Goal: Transaction & Acquisition: Purchase product/service

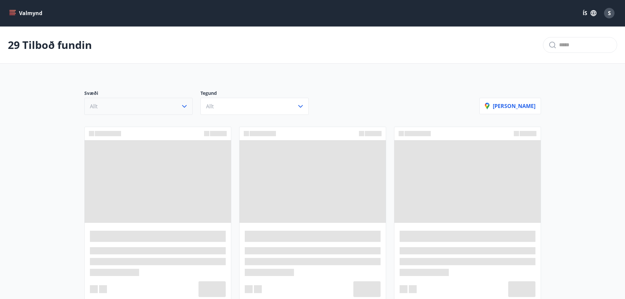
click at [185, 107] on icon "button" at bounding box center [184, 106] width 5 height 3
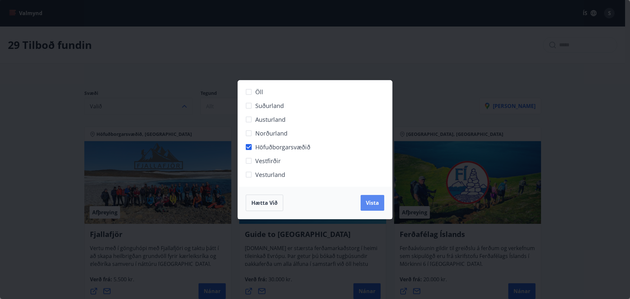
click at [362, 203] on button "Vista" at bounding box center [372, 203] width 24 height 16
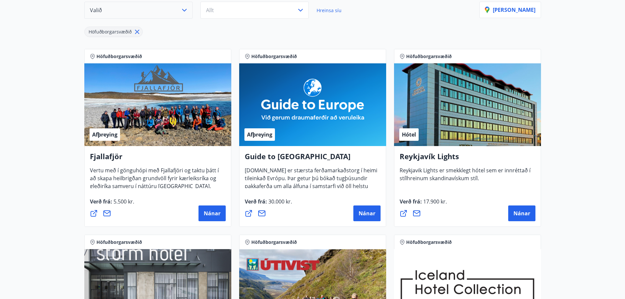
scroll to position [66, 0]
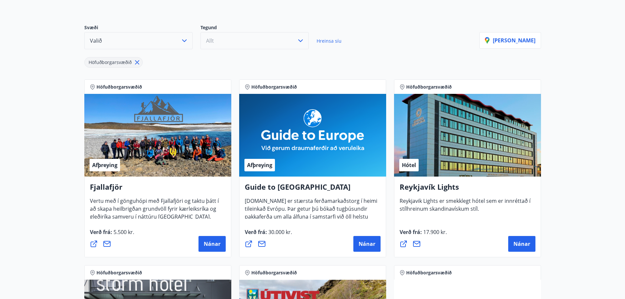
click at [234, 40] on button "Allt" at bounding box center [254, 40] width 108 height 17
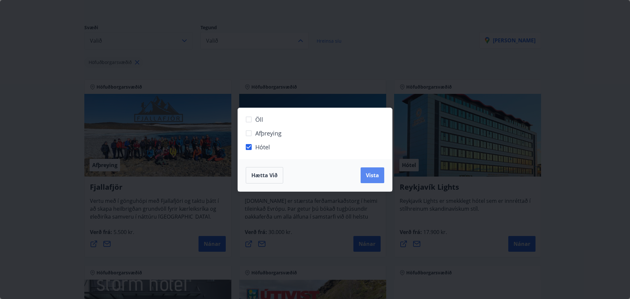
click at [374, 176] on span "Vista" at bounding box center [372, 174] width 13 height 7
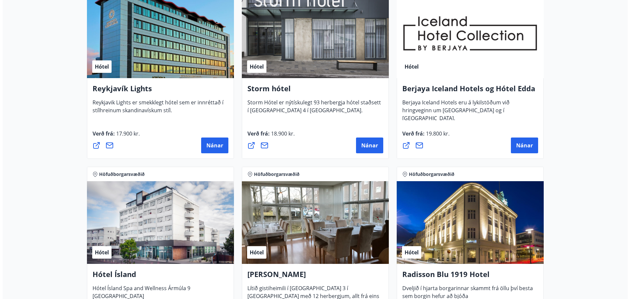
scroll to position [131, 0]
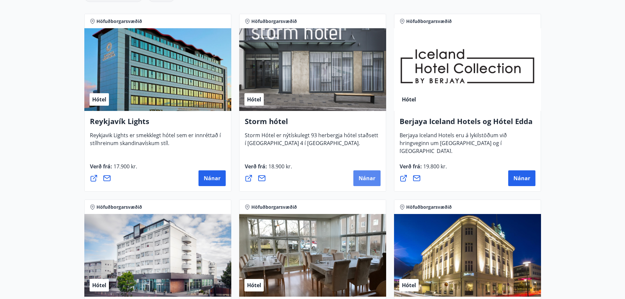
click at [359, 179] on span "Nánar" at bounding box center [366, 177] width 17 height 7
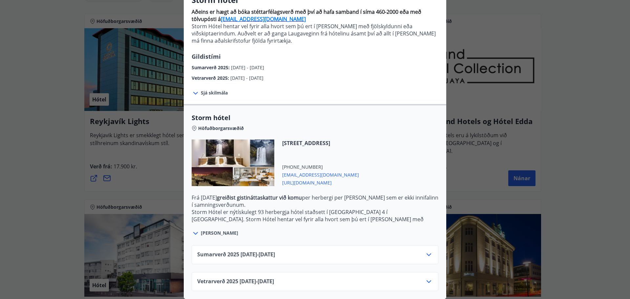
scroll to position [68, 0]
click at [425, 251] on icon at bounding box center [429, 255] width 8 height 8
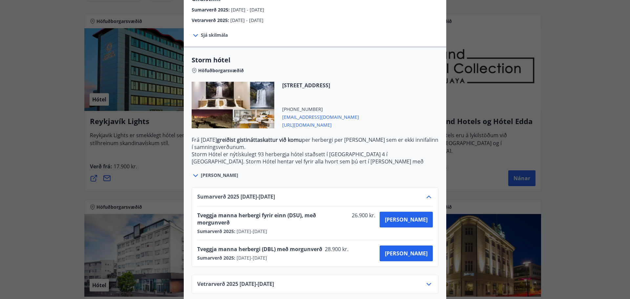
scroll to position [121, 0]
click at [413, 221] on span "[PERSON_NAME]" at bounding box center [406, 218] width 43 height 7
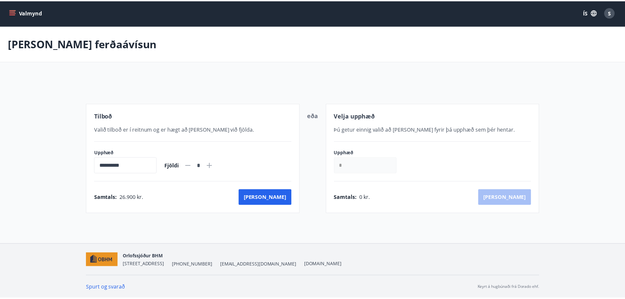
scroll to position [1, 0]
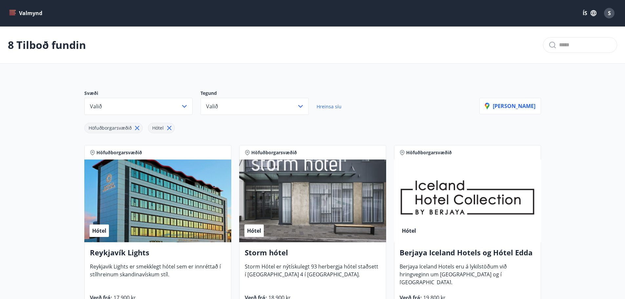
drag, startPoint x: 38, startPoint y: 28, endPoint x: 39, endPoint y: 32, distance: 4.3
